Goal: Information Seeking & Learning: Stay updated

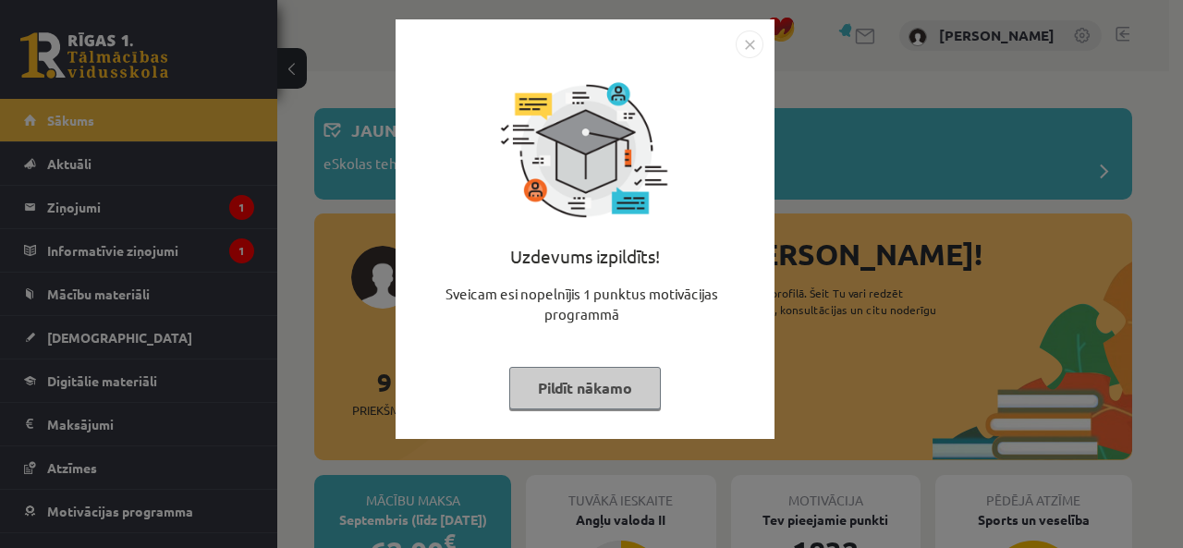
click at [580, 384] on button "Pildīt nākamo" at bounding box center [585, 388] width 152 height 43
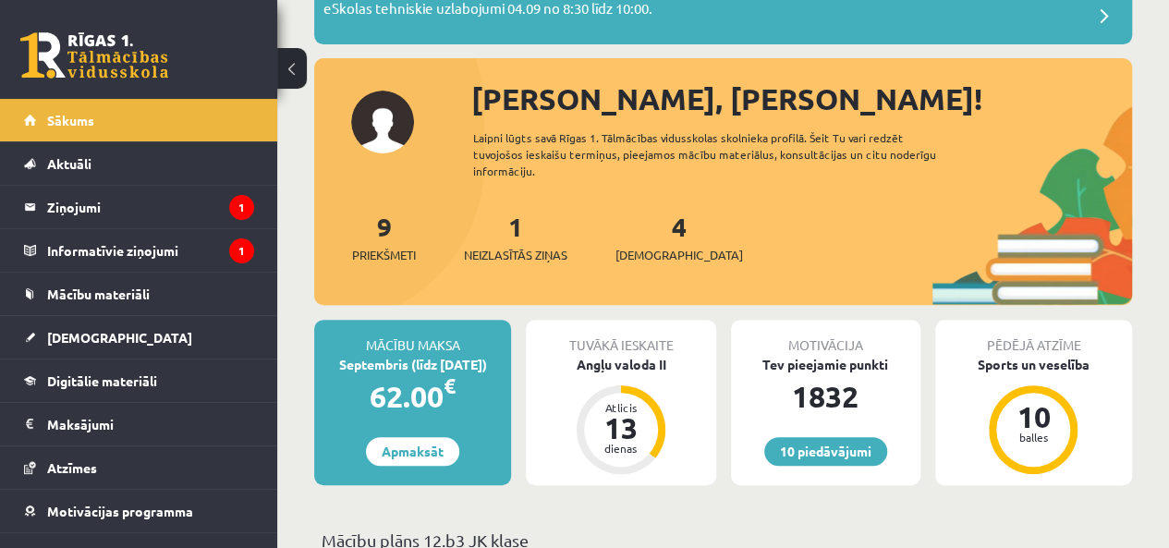
scroll to position [159, 0]
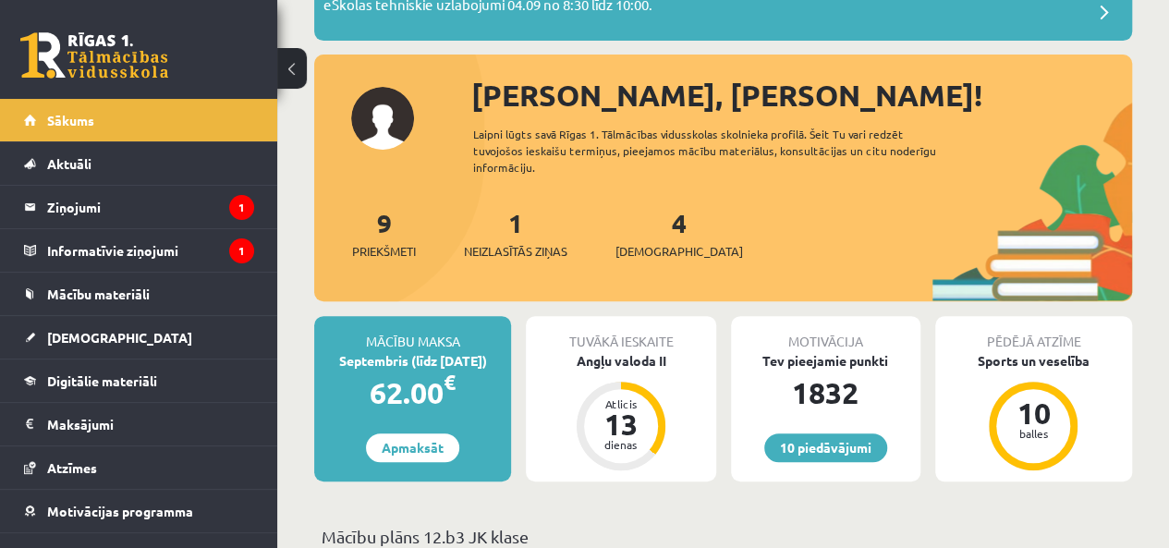
click at [493, 237] on div "1 Neizlasītās ziņas" at bounding box center [515, 231] width 103 height 57
click at [504, 246] on span "Neizlasītās ziņas" at bounding box center [515, 251] width 103 height 18
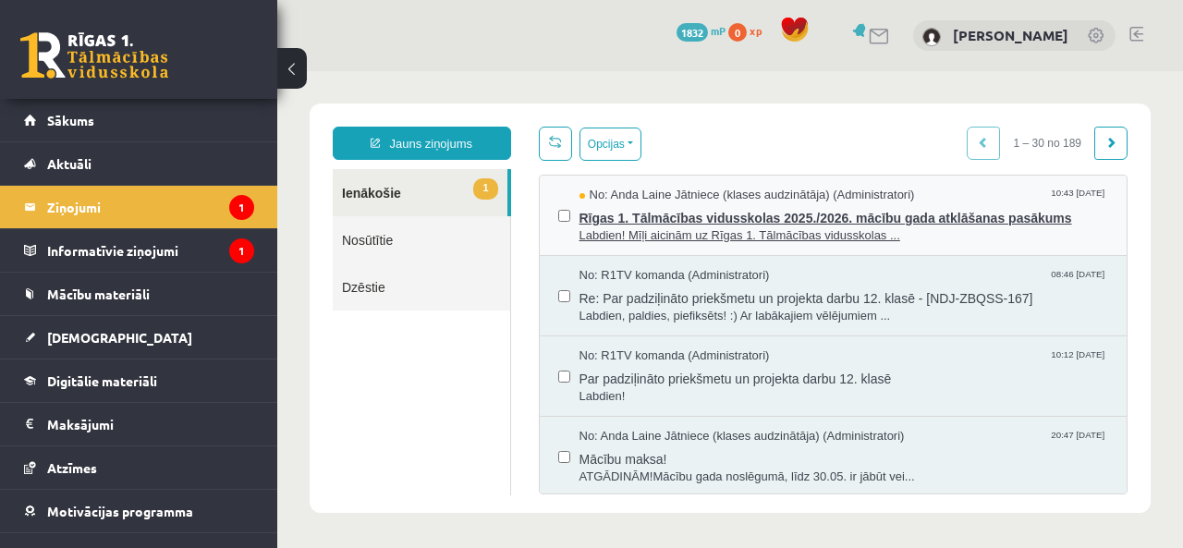
click at [876, 206] on span "Rīgas 1. Tālmācības vidusskolas 2025./2026. mācību gada atklāšanas pasākums" at bounding box center [843, 215] width 529 height 23
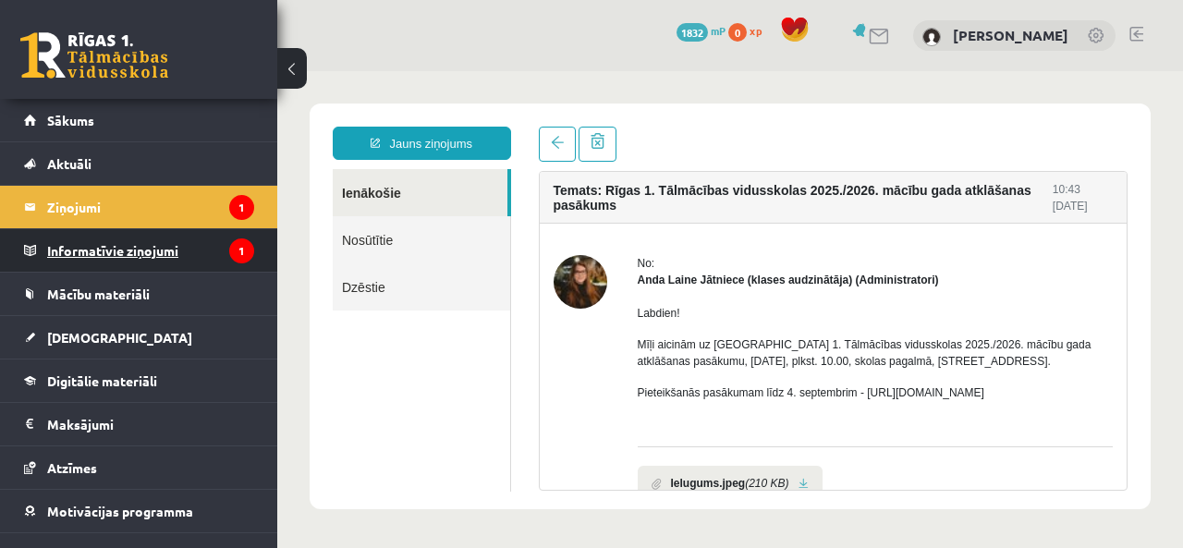
click at [122, 260] on legend "Informatīvie ziņojumi 1" at bounding box center [150, 250] width 207 height 43
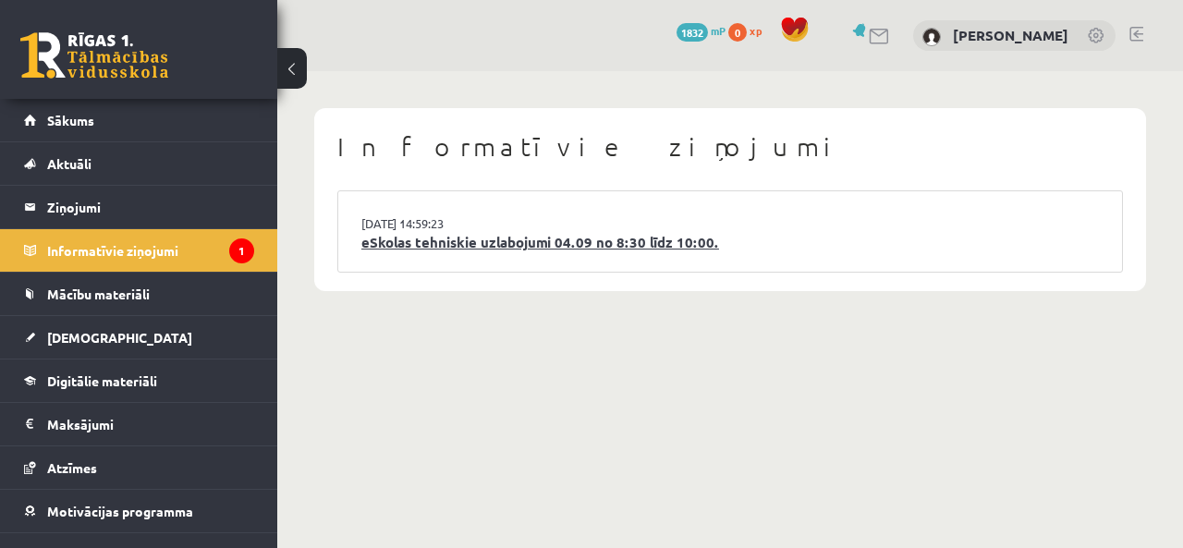
click at [560, 236] on link "eSkolas tehniskie uzlabojumi 04.09 no 8:30 līdz 10:00." at bounding box center [729, 242] width 737 height 21
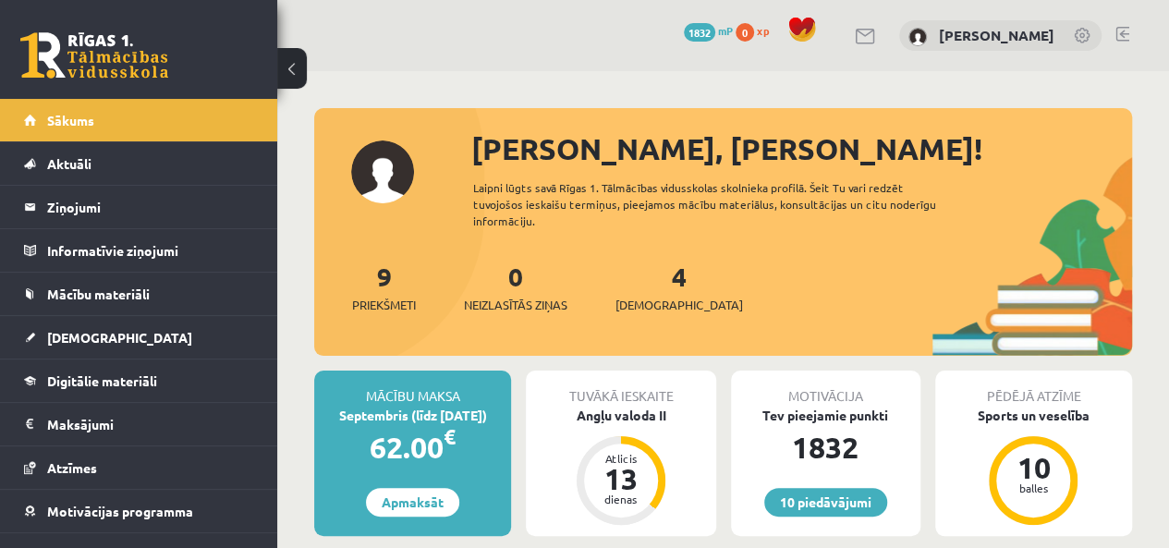
click at [669, 289] on div "4 Ieskaites" at bounding box center [679, 285] width 128 height 57
click at [655, 311] on span "[DEMOGRAPHIC_DATA]" at bounding box center [679, 305] width 128 height 18
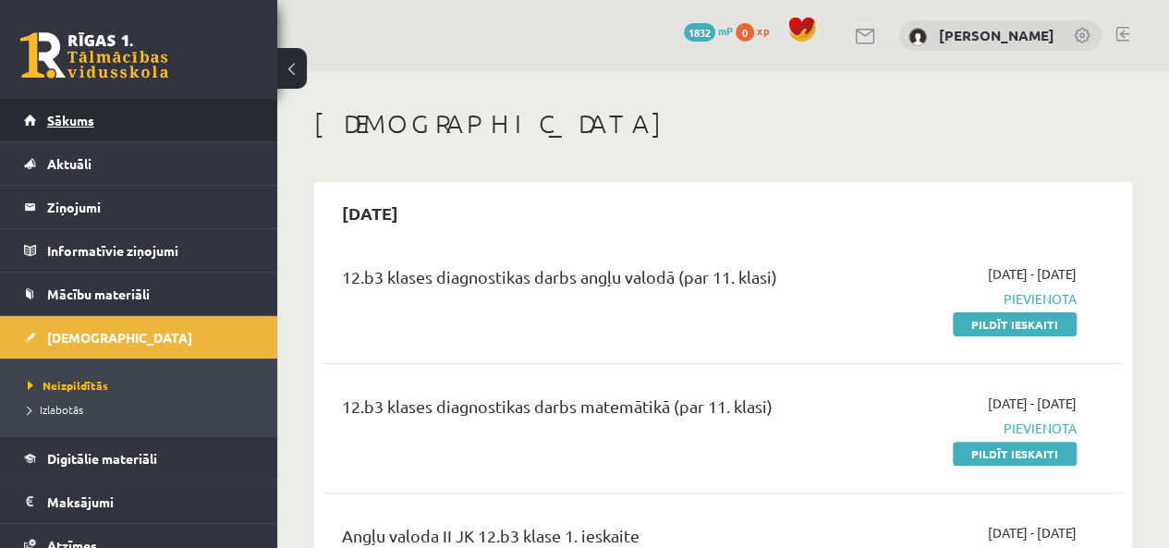
click at [115, 110] on link "Sākums" at bounding box center [139, 120] width 230 height 43
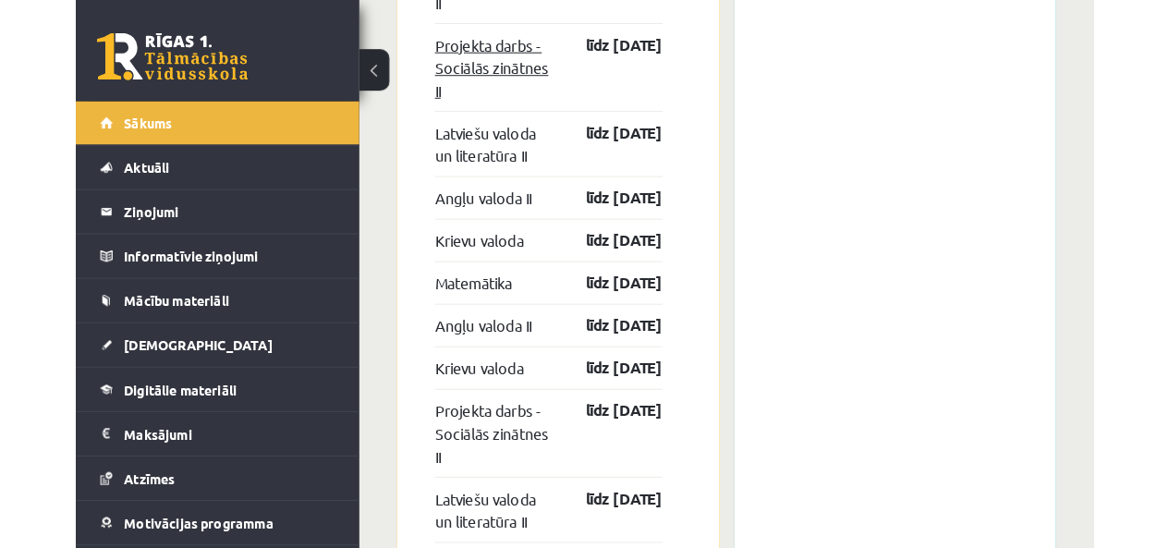
scroll to position [2362, 0]
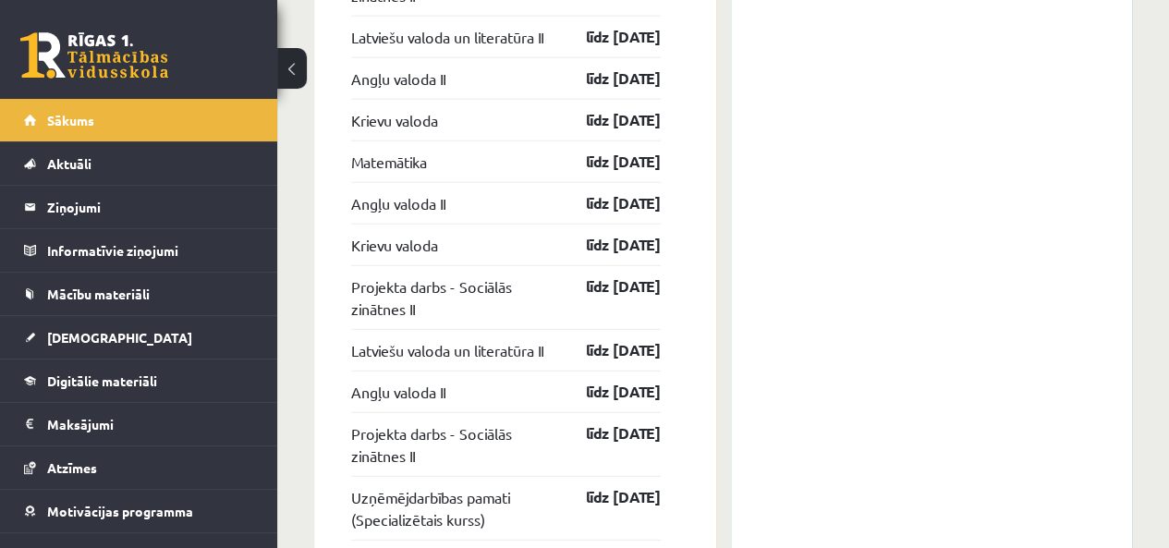
click at [150, 73] on link at bounding box center [94, 55] width 148 height 46
